Goal: Task Accomplishment & Management: Complete application form

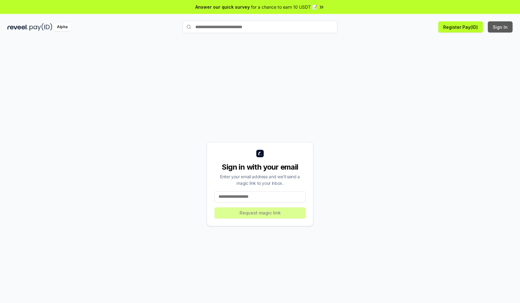
click at [501, 27] on button "Sign In" at bounding box center [500, 26] width 25 height 11
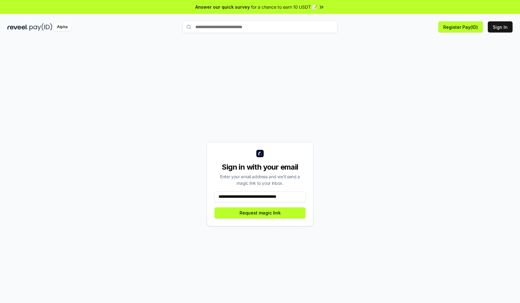
scroll to position [0, 2]
type input "**********"
click at [260, 213] on button "Request magic link" at bounding box center [260, 213] width 91 height 11
